Goal: Information Seeking & Learning: Learn about a topic

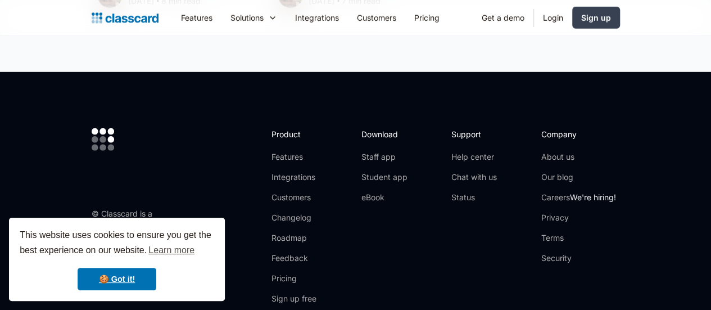
scroll to position [5916, 0]
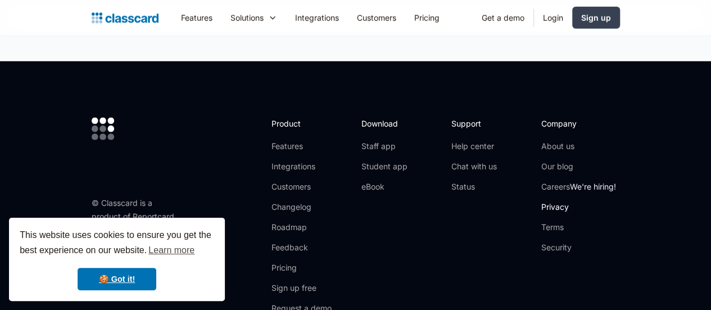
click at [603, 201] on link "Privacy" at bounding box center [579, 206] width 75 height 11
